Goal: Task Accomplishment & Management: Use online tool/utility

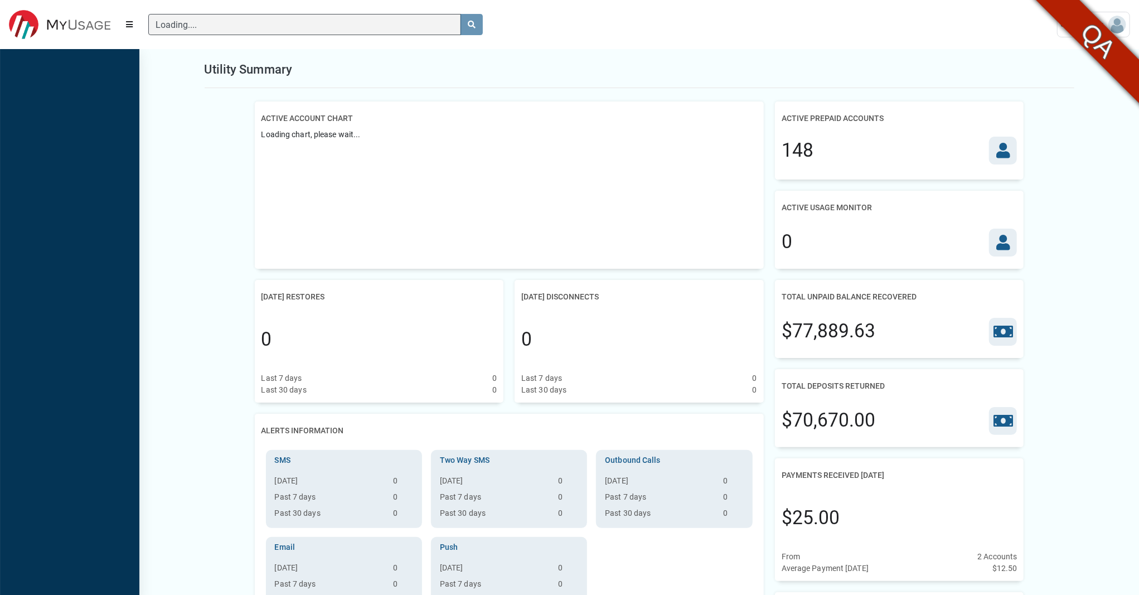
scroll to position [4, 1]
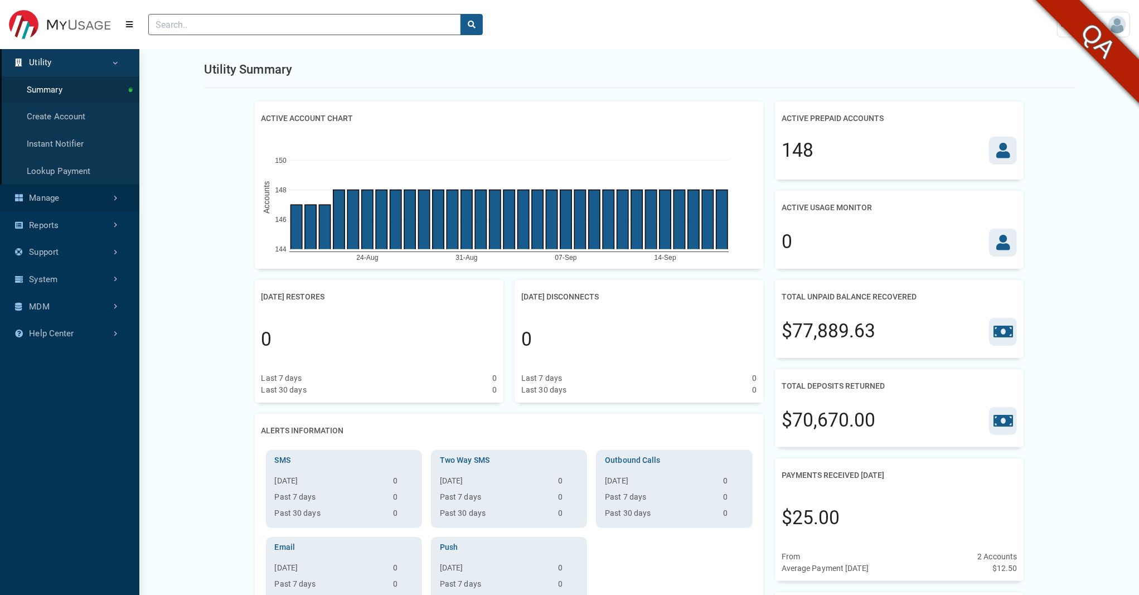
click at [51, 201] on link "Manage" at bounding box center [69, 198] width 139 height 27
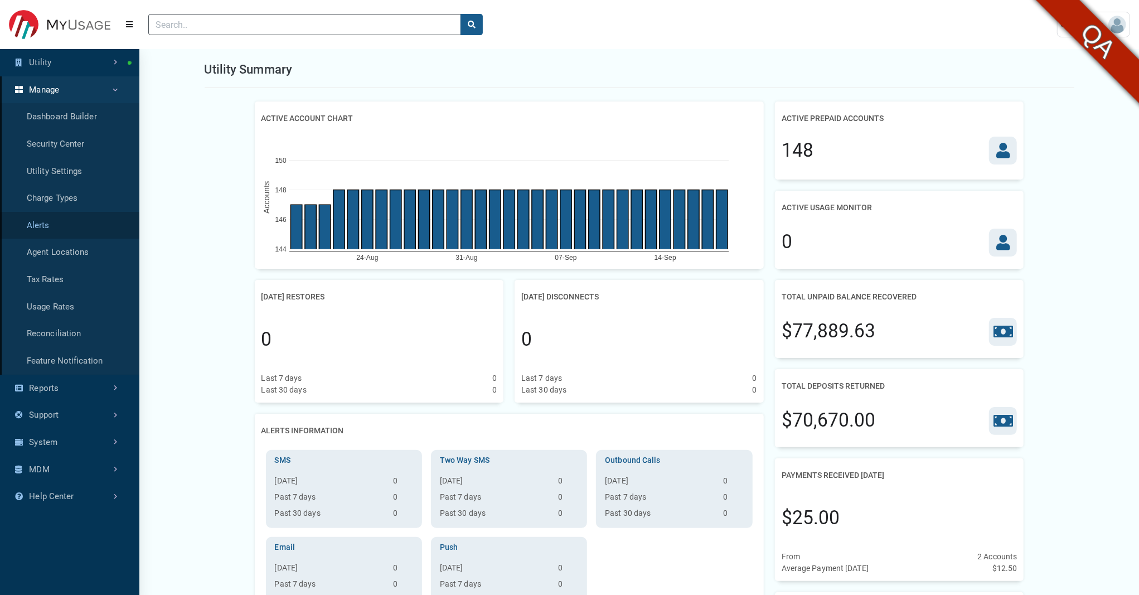
click at [41, 220] on link "Alerts" at bounding box center [69, 225] width 139 height 27
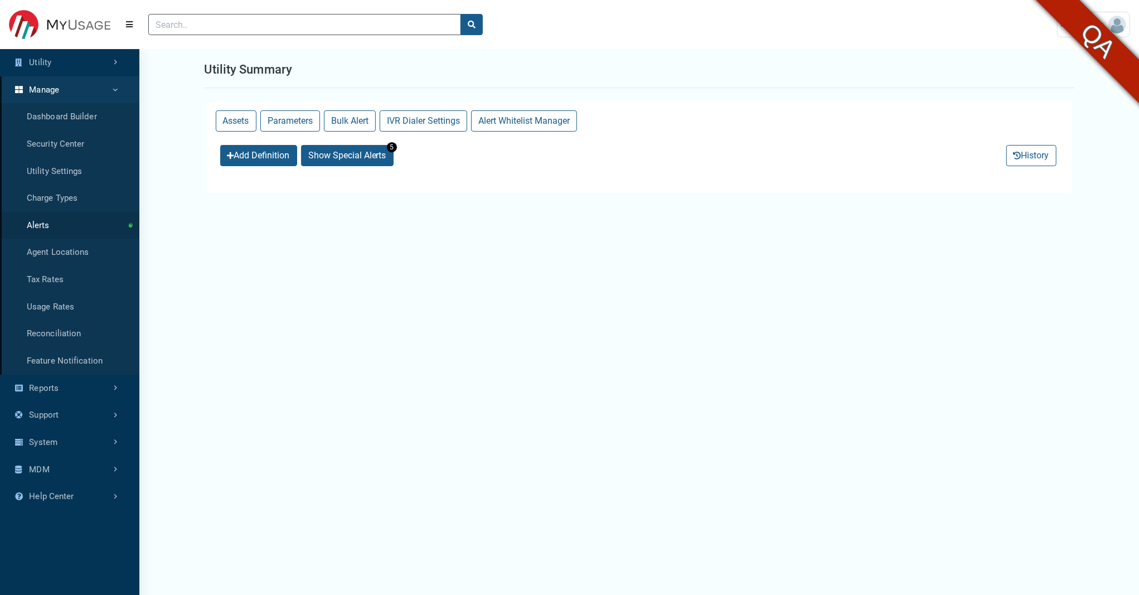
select select "25 per page"
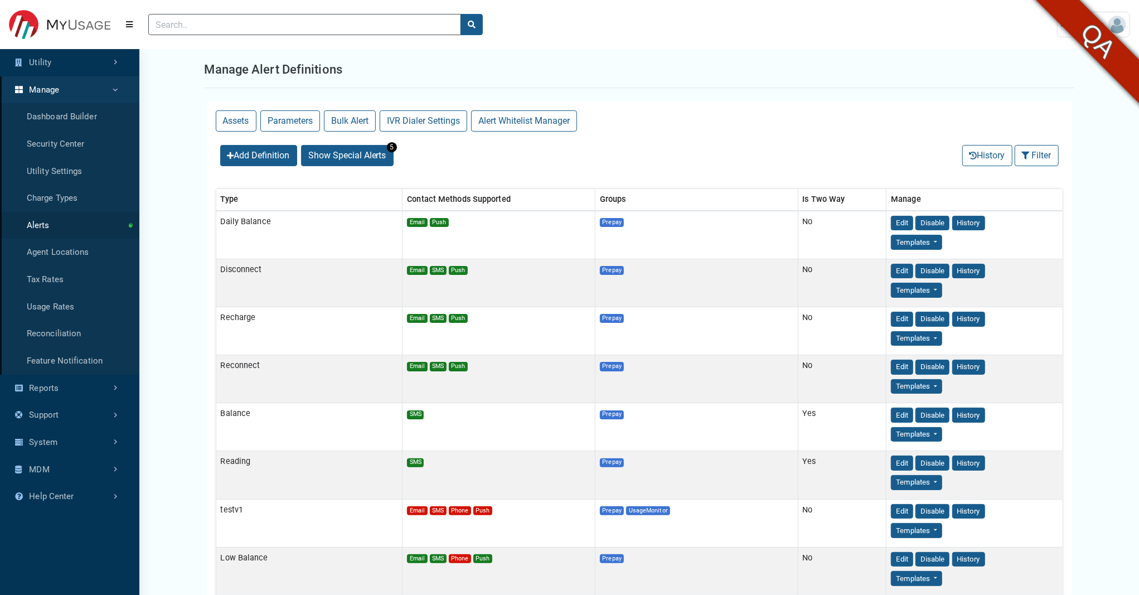
click at [517, 119] on button "Alert Whitelist Manager" at bounding box center [524, 120] width 106 height 21
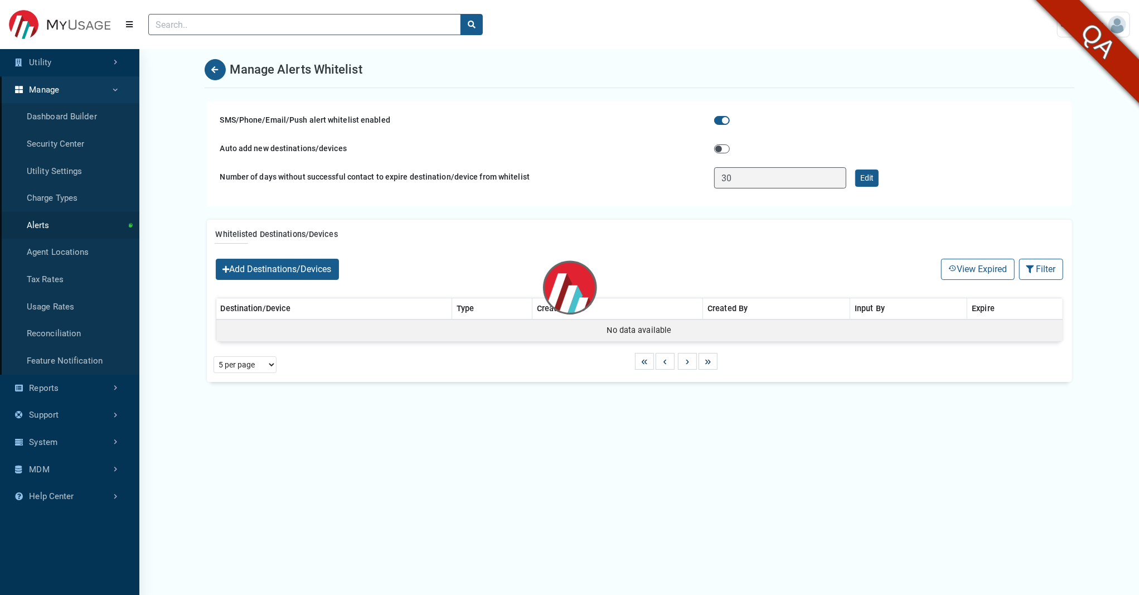
select select "25 per page"
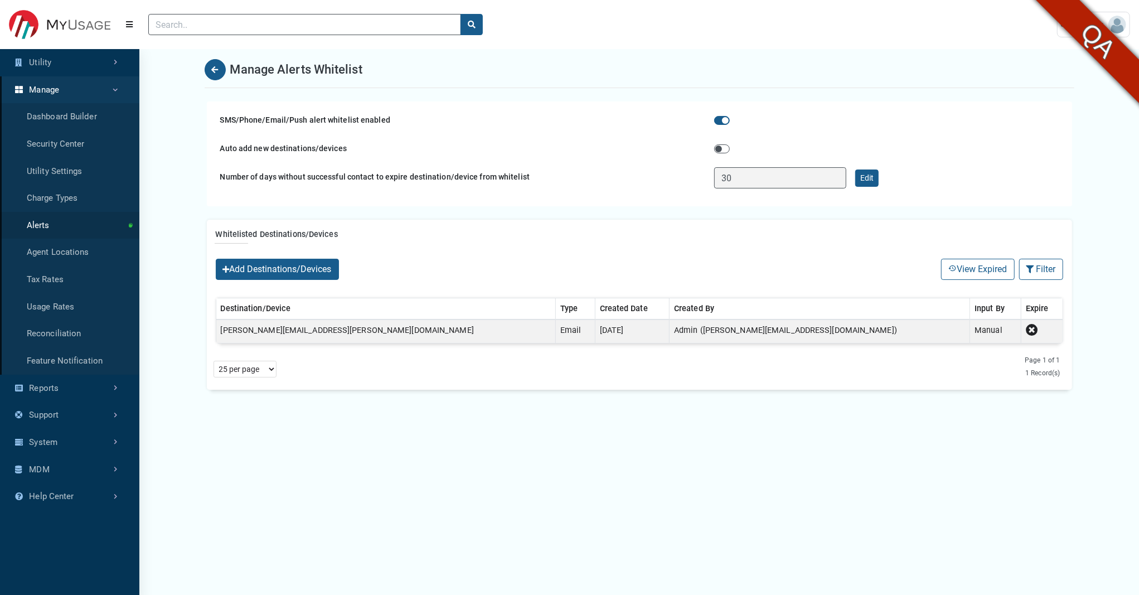
click at [1026, 32] on div at bounding box center [593, 24] width 909 height 39
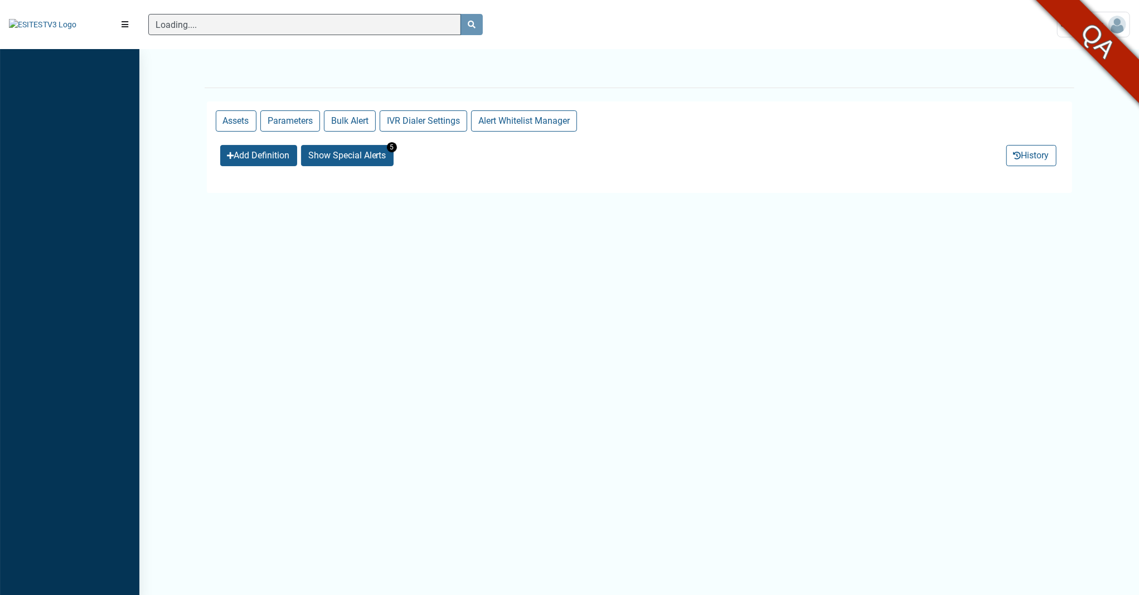
scroll to position [555, 139]
select select "25 per page"
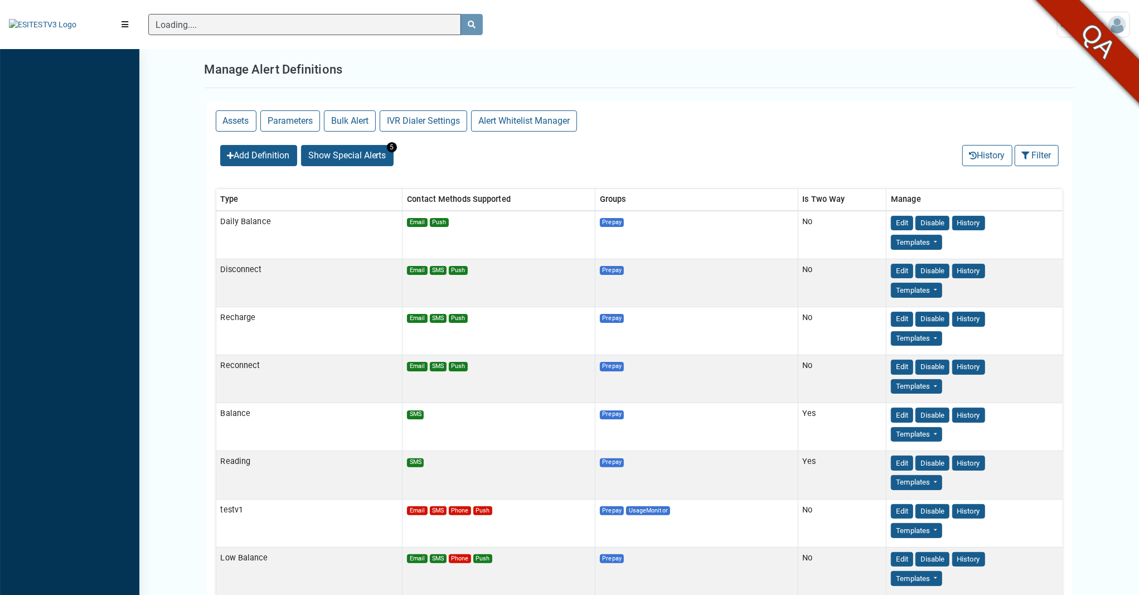
scroll to position [4, 1]
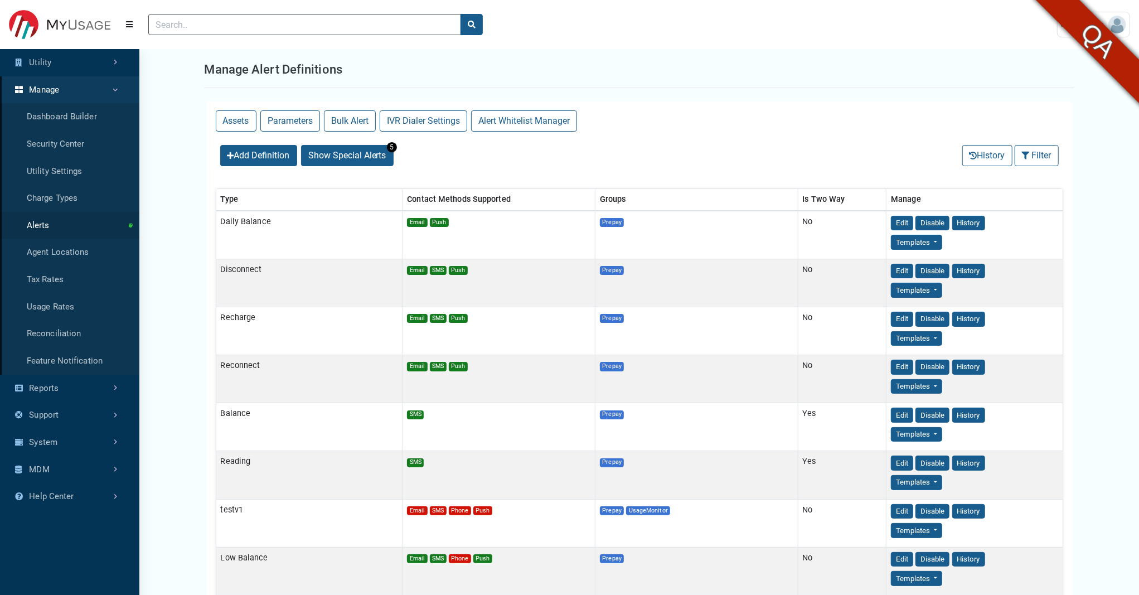
drag, startPoint x: 766, startPoint y: 91, endPoint x: 996, endPoint y: 130, distance: 233.6
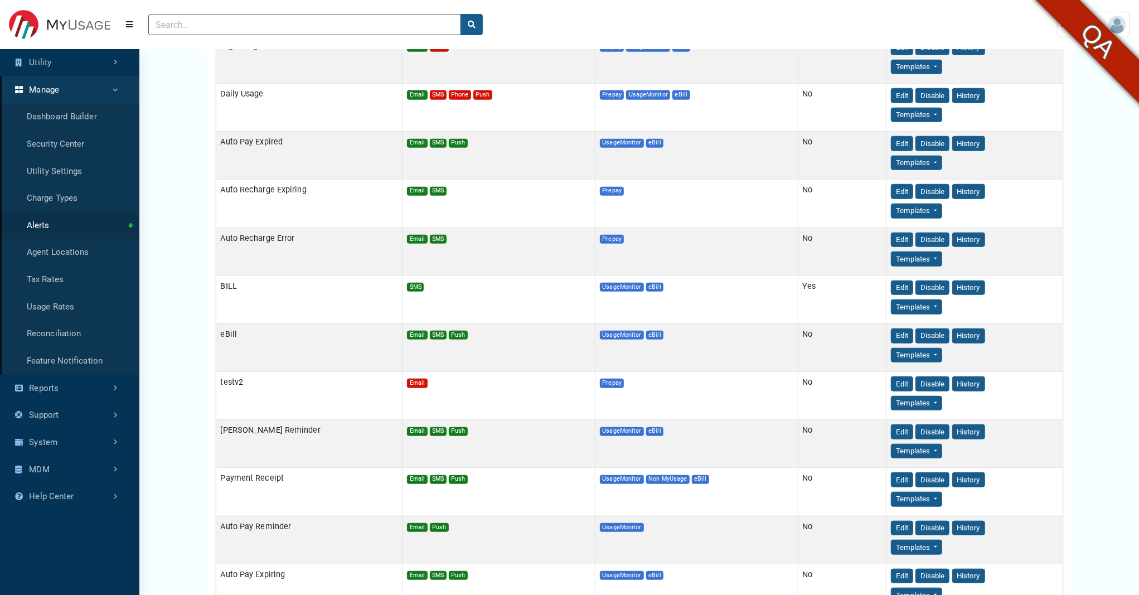
scroll to position [0, 0]
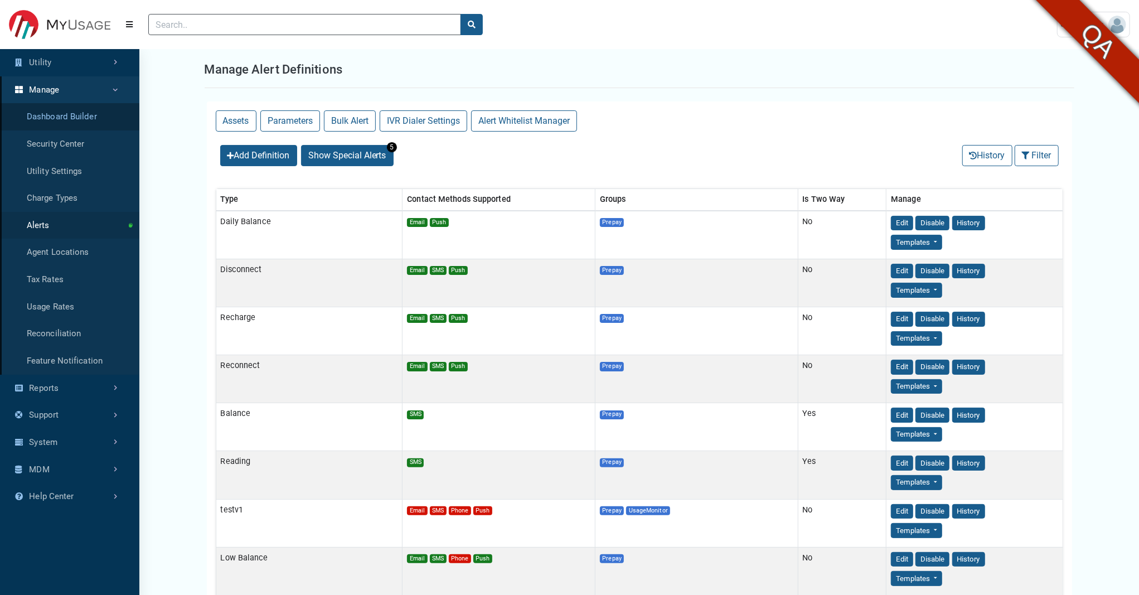
click at [91, 112] on link "Dashboard Builder" at bounding box center [69, 116] width 139 height 27
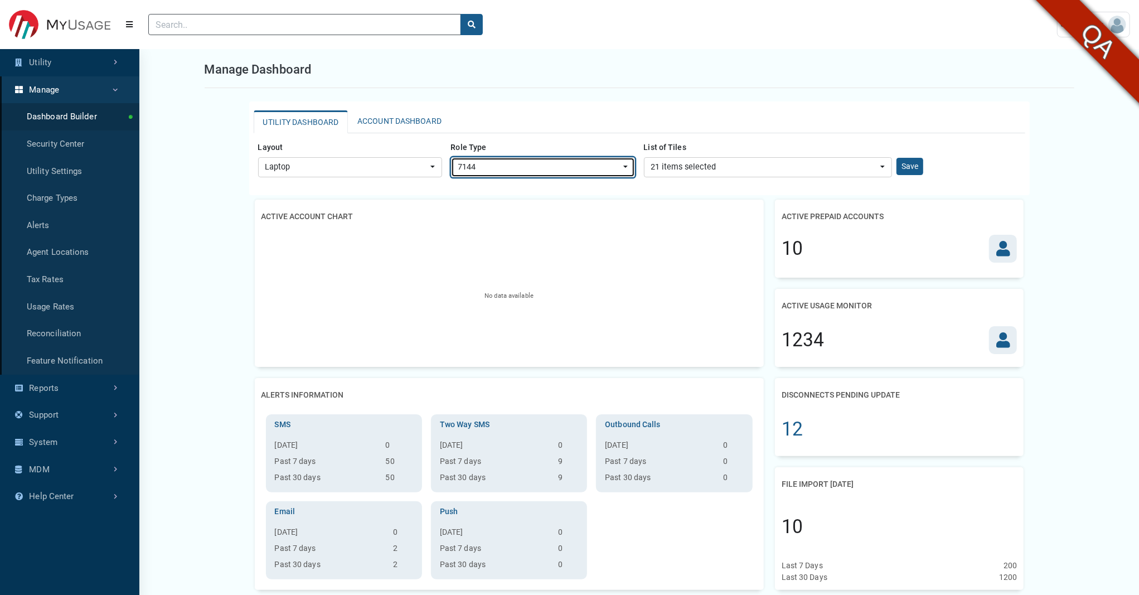
click at [530, 168] on div "7144" at bounding box center [539, 167] width 163 height 12
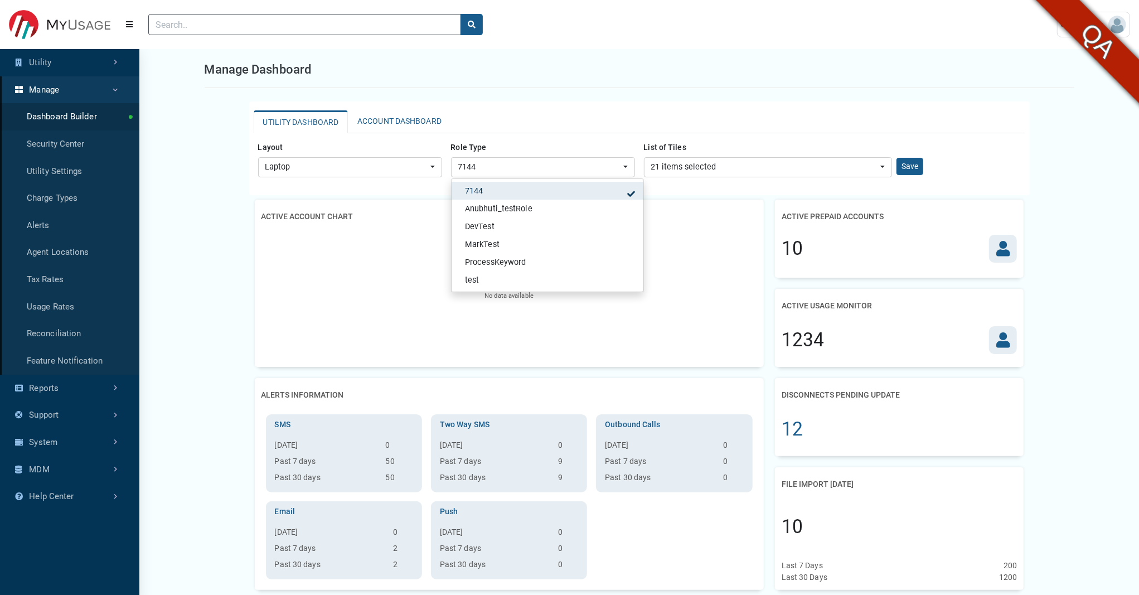
click at [614, 106] on div "UTILITY DASHBOARD ACCOUNT DASHBOARD Layout Laptop Mobile Tablet Laptop Role Typ…" at bounding box center [639, 148] width 781 height 94
